Goal: Task Accomplishment & Management: Use online tool/utility

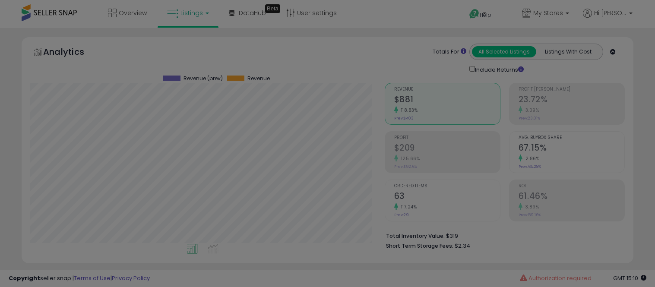
select select "**"
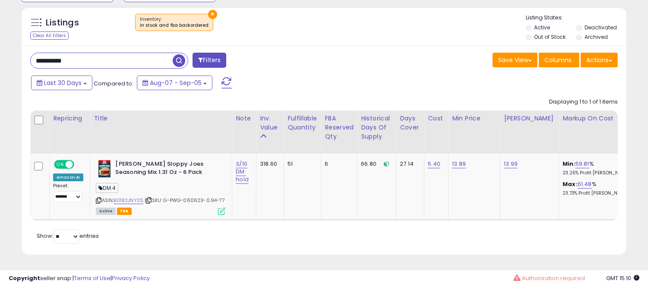
scroll to position [431688, 431514]
click at [58, 55] on input "**********" at bounding box center [102, 60] width 142 height 15
paste input "text"
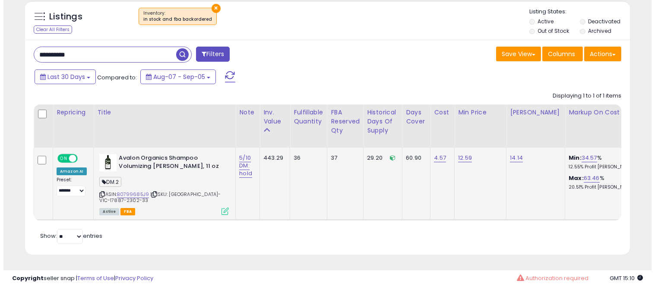
scroll to position [316, 0]
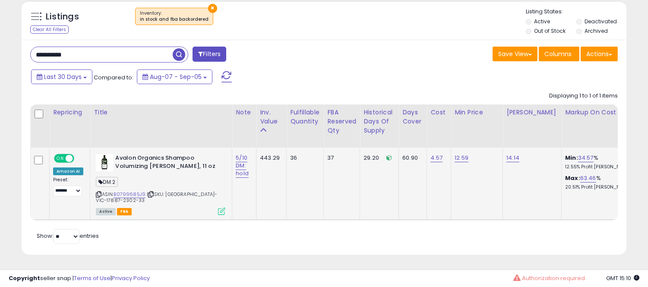
click at [219, 208] on icon at bounding box center [221, 211] width 7 height 7
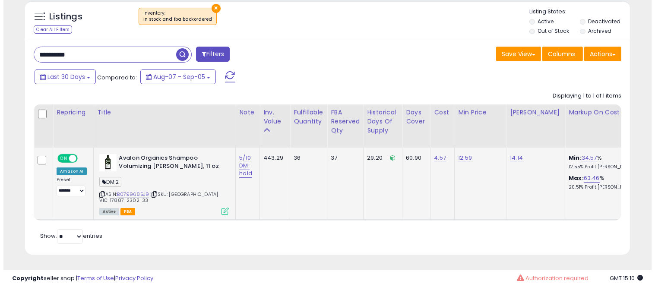
scroll to position [177, 355]
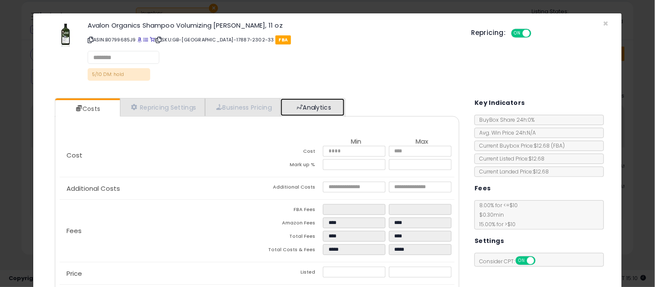
click at [333, 113] on link "Analytics" at bounding box center [313, 107] width 64 height 18
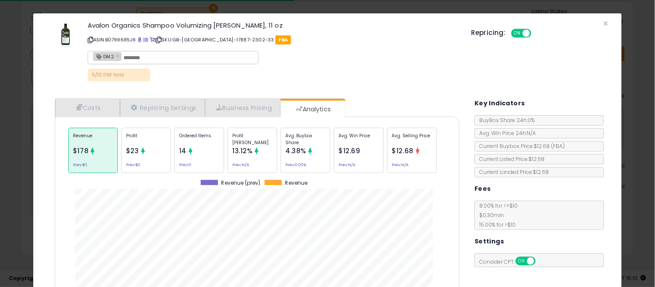
scroll to position [265, 417]
click at [283, 158] on div "Avg. Buybox Share 4.38% Prev: 0.00%" at bounding box center [306, 150] width 50 height 45
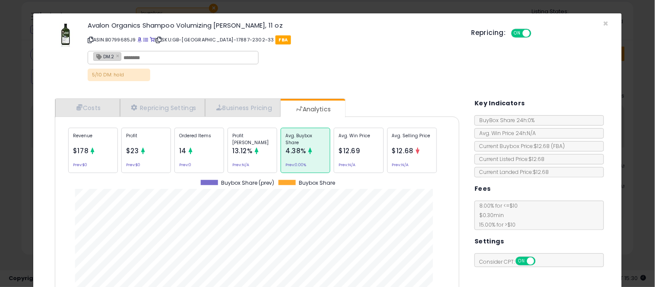
click at [0, 119] on div "× Close Avalon Organics Shampoo Volumizing [PERSON_NAME], 11 oz ASIN: B0799685J…" at bounding box center [327, 143] width 655 height 287
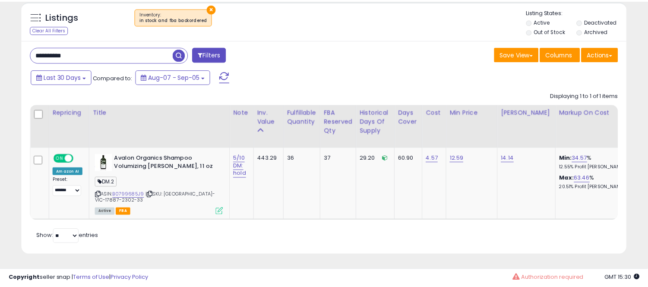
scroll to position [431688, 431514]
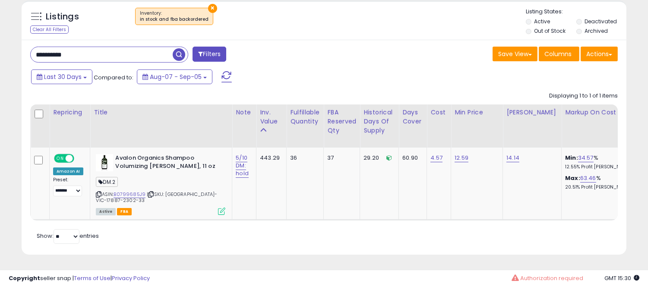
click at [51, 56] on input "**********" at bounding box center [102, 54] width 142 height 15
paste input "text"
type input "**********"
click at [179, 53] on span "button" at bounding box center [179, 54] width 13 height 13
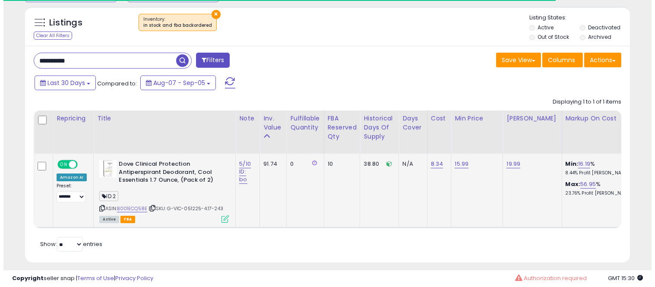
scroll to position [311, 0]
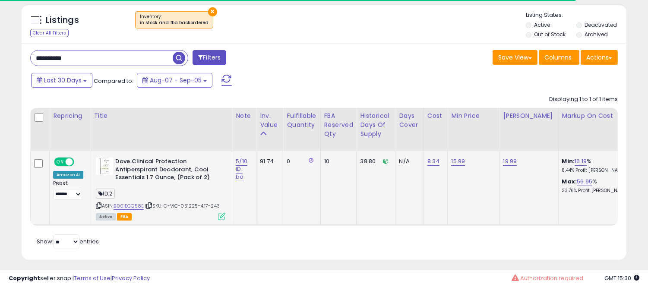
click at [219, 217] on icon at bounding box center [221, 216] width 7 height 7
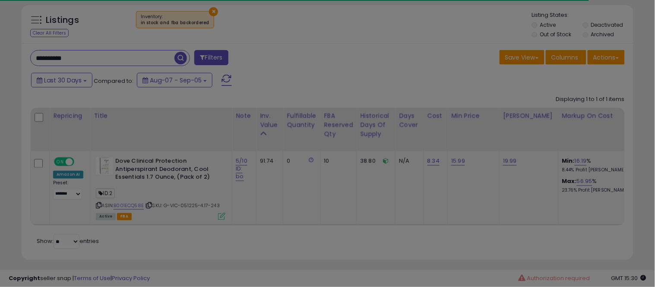
scroll to position [177, 355]
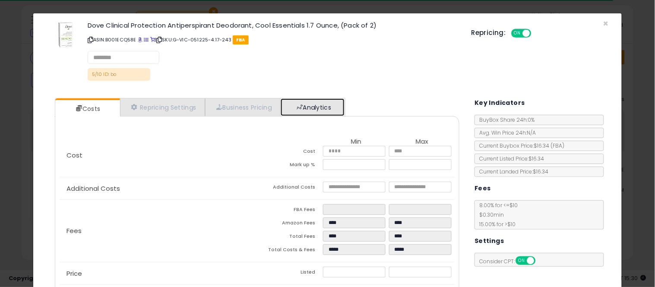
click at [331, 99] on link "Analytics" at bounding box center [313, 107] width 64 height 18
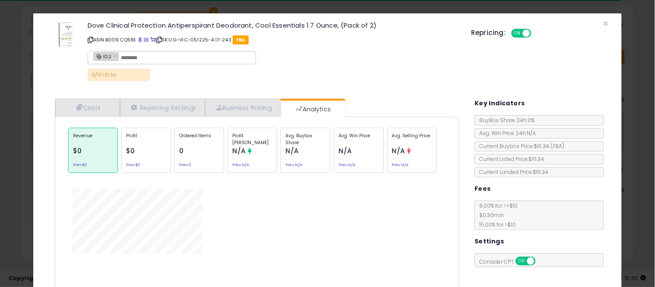
click at [307, 147] on div "Avg. Buybox Share N/A Prev: N/A" at bounding box center [306, 150] width 50 height 45
click at [307, 148] on icon at bounding box center [310, 151] width 6 height 6
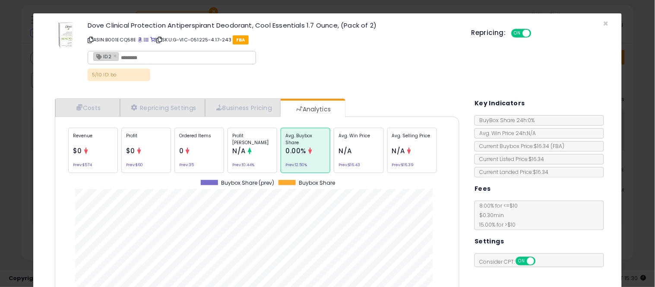
click at [188, 148] on icon at bounding box center [188, 151] width 6 height 6
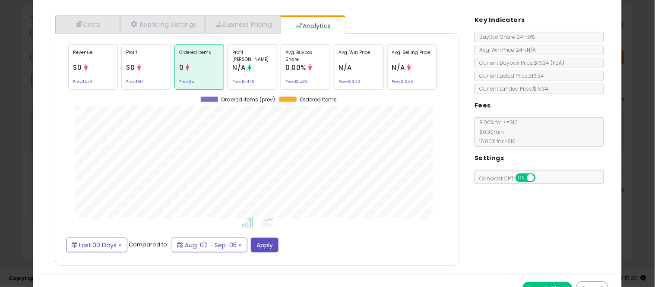
scroll to position [85, 0]
